Goal: Find specific page/section: Find specific page/section

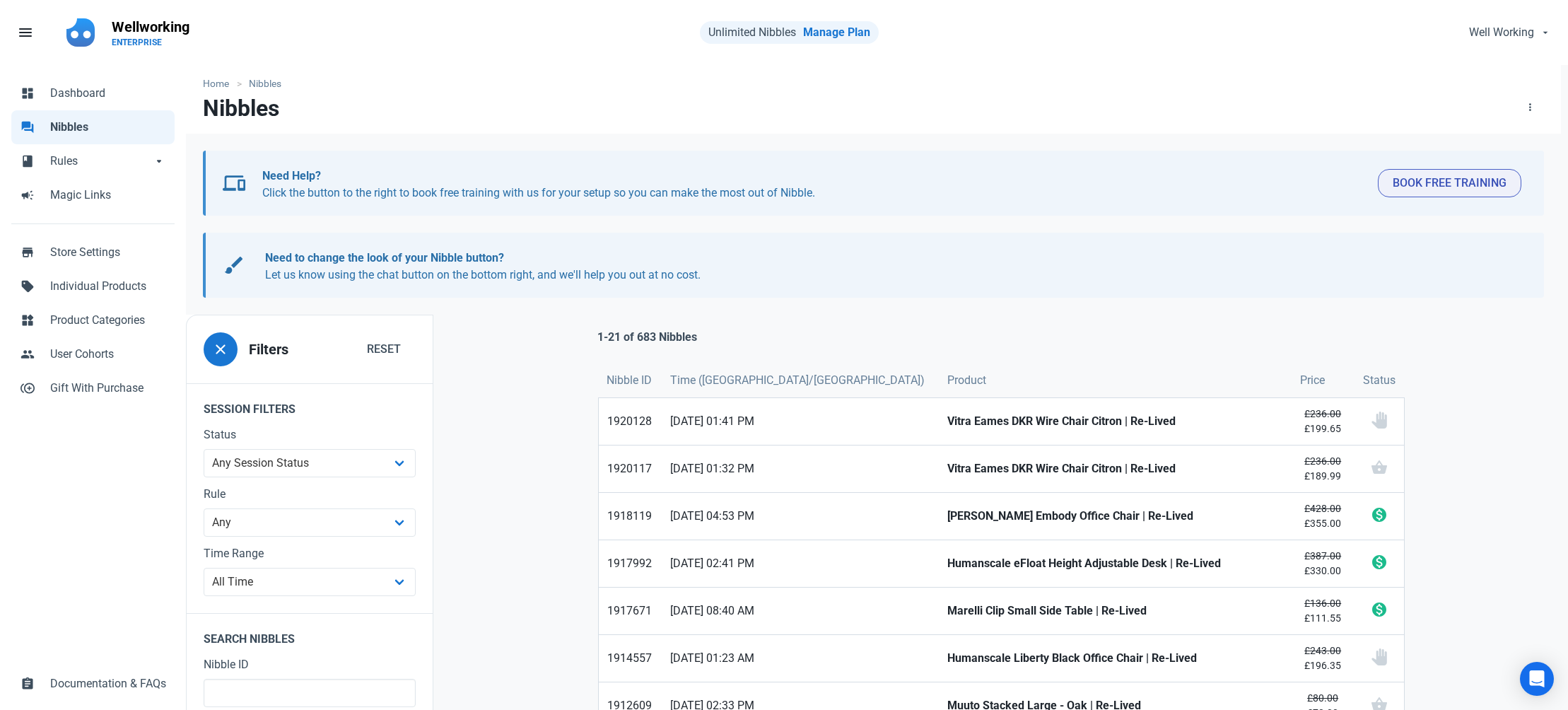
drag, startPoint x: 0, startPoint y: 0, endPoint x: 65, endPoint y: 127, distance: 142.7
click at [64, 126] on span "Nibbles" at bounding box center [108, 127] width 116 height 17
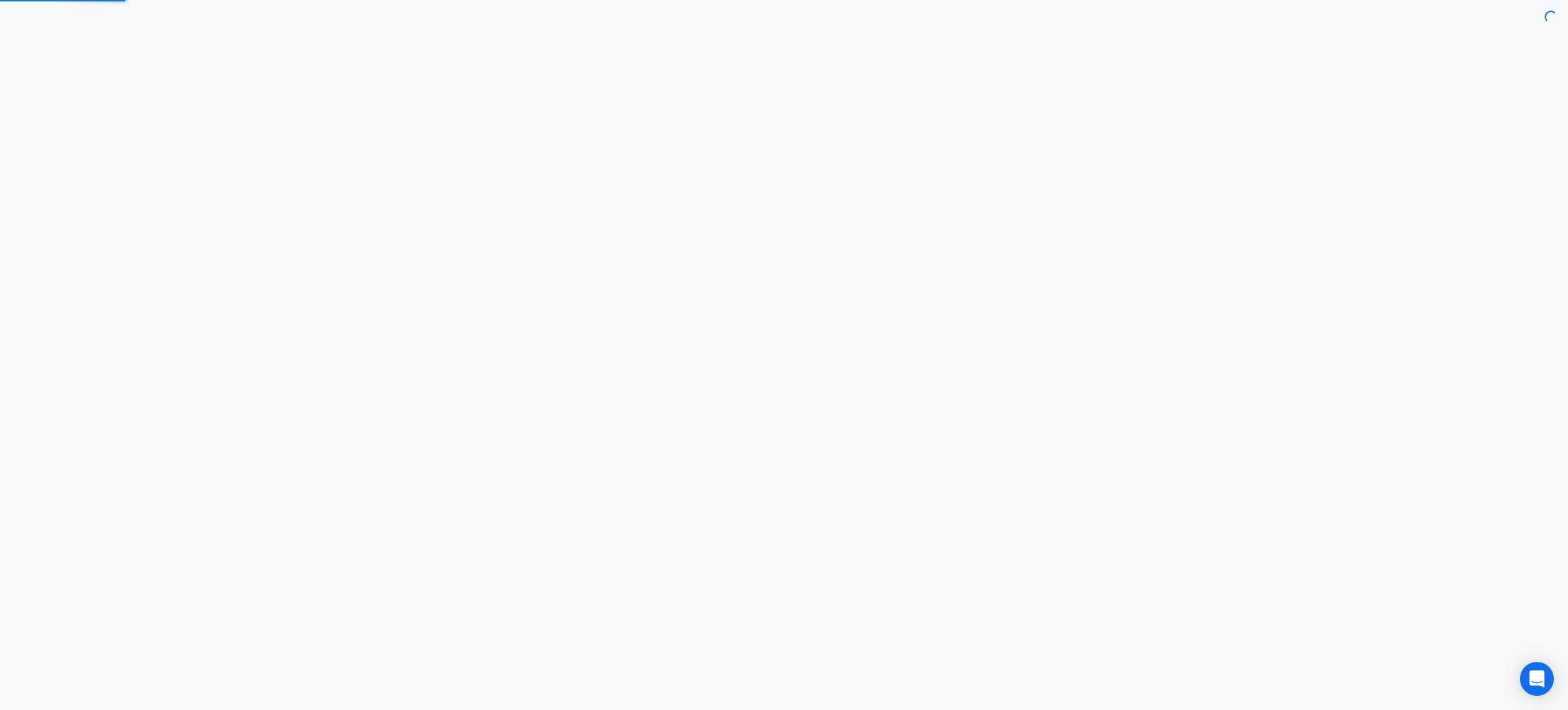
select select "7d"
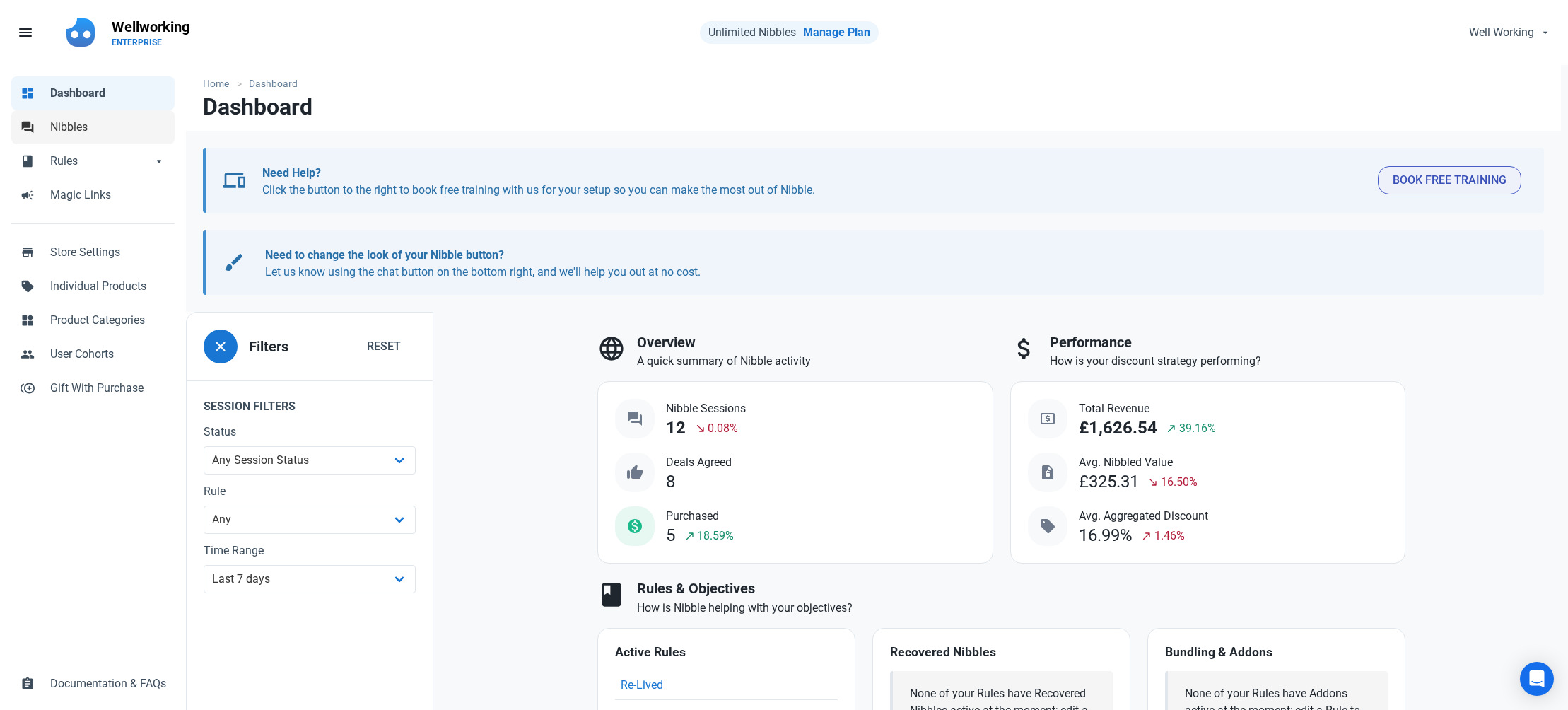
click at [77, 120] on span "Nibbles" at bounding box center [108, 127] width 116 height 17
